Goal: Check status: Check status

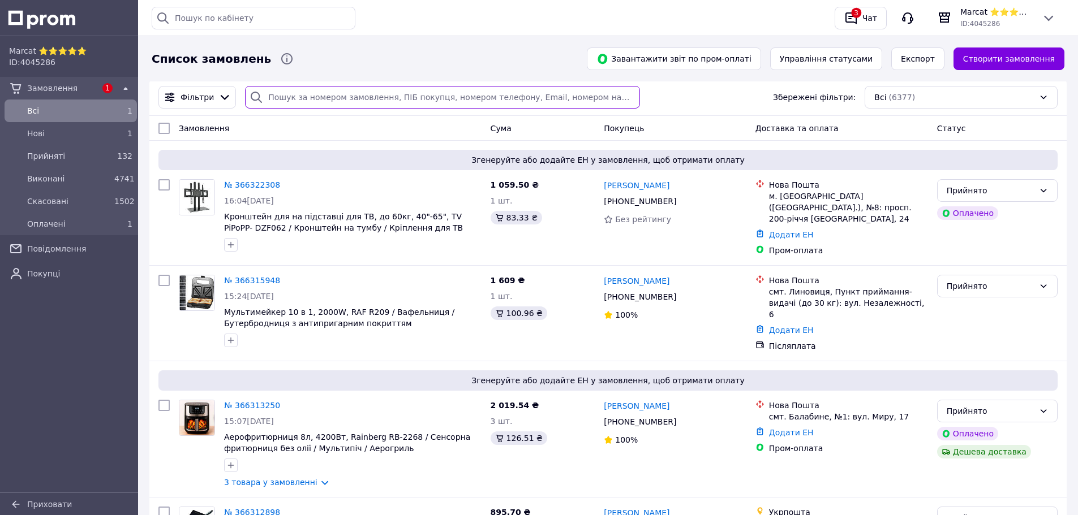
click at [314, 95] on input "search" at bounding box center [442, 97] width 394 height 23
paste input "366210020"
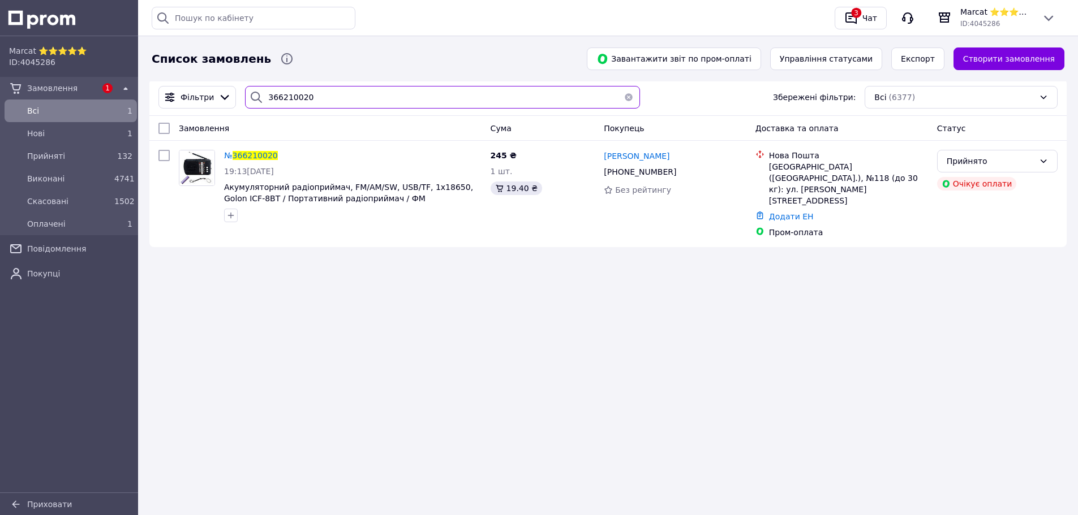
type input "366210020"
click at [1049, 16] on icon at bounding box center [1048, 18] width 14 height 14
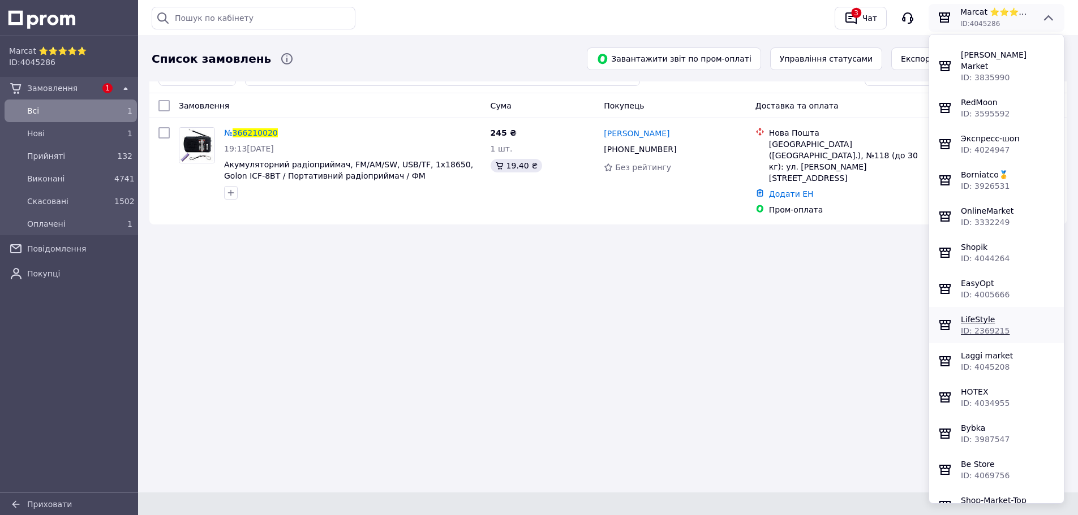
scroll to position [1123, 0]
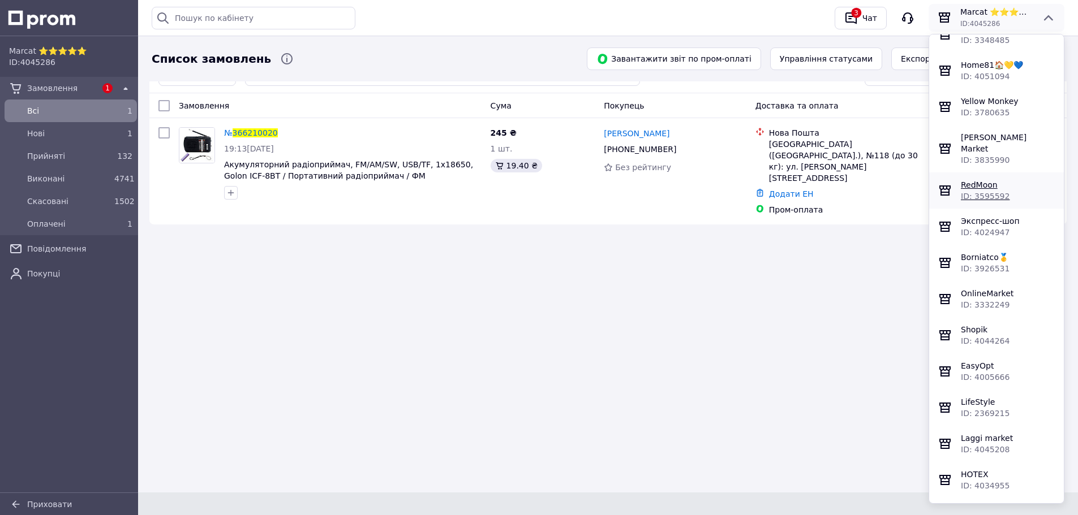
click at [989, 187] on span "RedMoon" at bounding box center [979, 184] width 37 height 9
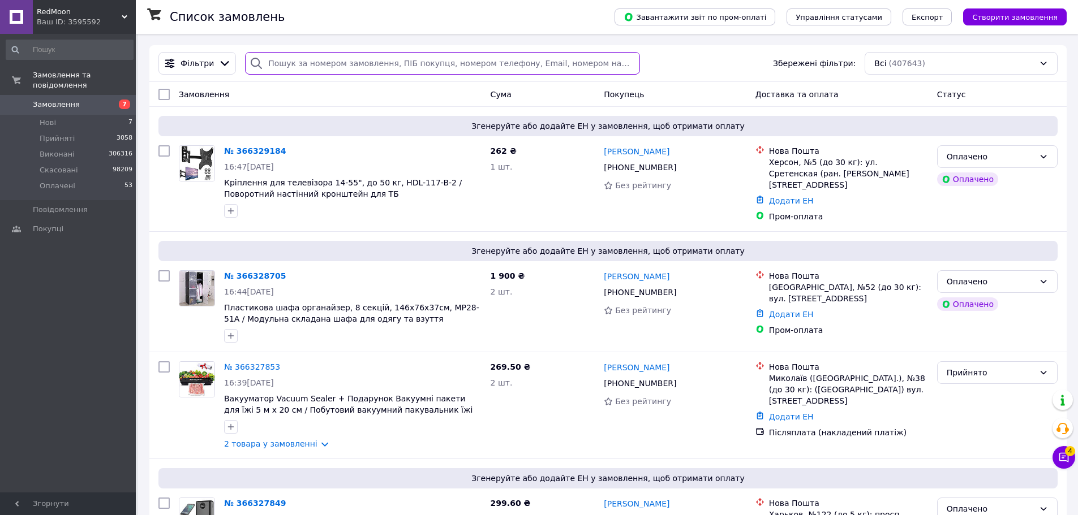
click at [290, 61] on input "search" at bounding box center [442, 63] width 394 height 23
paste input "366215854"
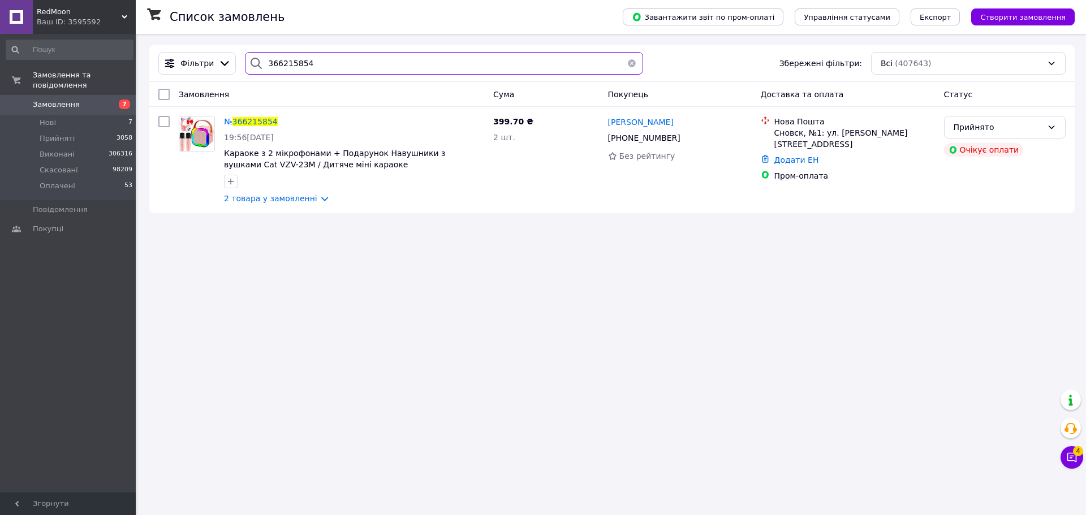
type input "366215854"
